Goal: Information Seeking & Learning: Learn about a topic

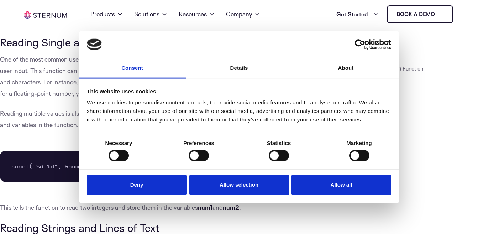
click at [474, 42] on div "JUMP TO SECTION What Is the scanf() C Function Common Use Cases for the scanf()…" at bounding box center [396, 83] width 164 height 94
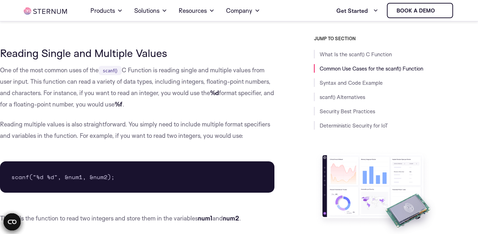
scroll to position [434, 0]
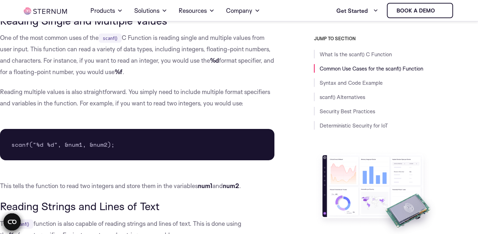
drag, startPoint x: 127, startPoint y: 147, endPoint x: 137, endPoint y: 134, distance: 15.5
click at [136, 135] on pre "scanf("%d %d", &num1, &num2);" at bounding box center [137, 144] width 274 height 31
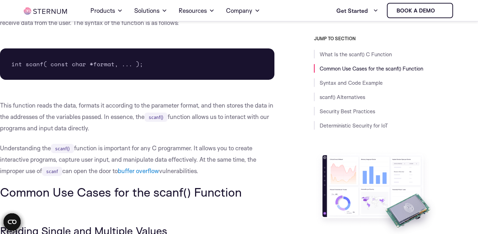
scroll to position [235, 0]
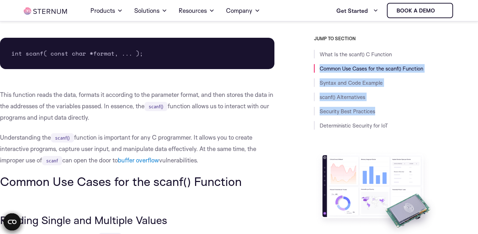
drag, startPoint x: 459, startPoint y: 35, endPoint x: 461, endPoint y: 43, distance: 7.7
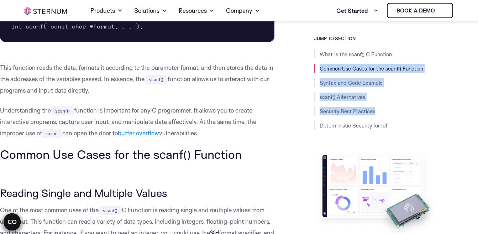
scroll to position [278, 0]
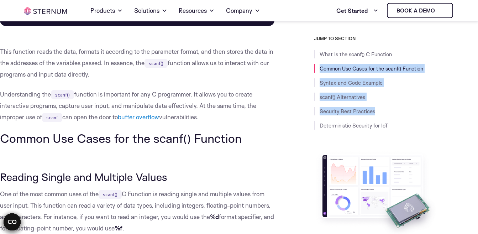
click at [375, 66] on link "Common Use Cases for the scanf() Function" at bounding box center [372, 68] width 104 height 7
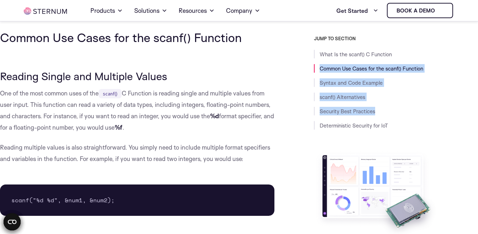
scroll to position [379, 0]
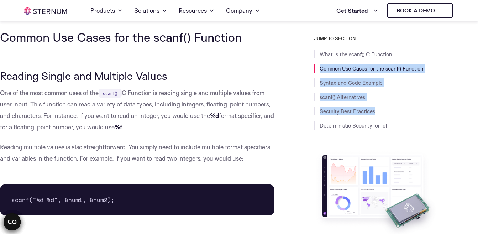
click at [375, 66] on link "Common Use Cases for the scanf() Function" at bounding box center [372, 68] width 104 height 7
